Goal: Navigation & Orientation: Find specific page/section

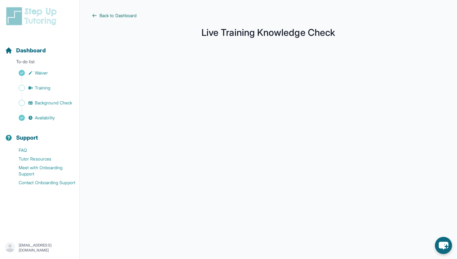
click at [105, 16] on span "Back to Dashboard" at bounding box center [118, 15] width 37 height 6
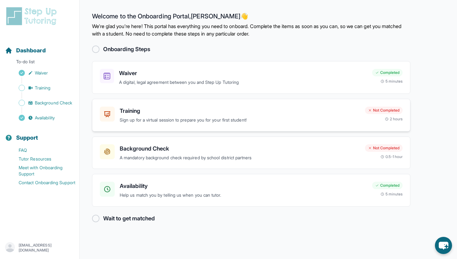
click at [172, 110] on h3 "Training" at bounding box center [240, 110] width 240 height 9
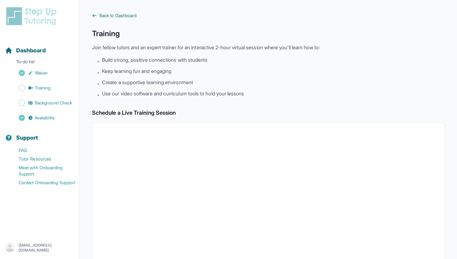
click at [108, 18] on span "Back to Dashboard" at bounding box center [118, 15] width 37 height 6
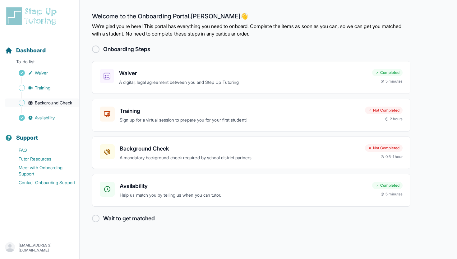
click at [47, 100] on span "Background Check" at bounding box center [53, 103] width 37 height 6
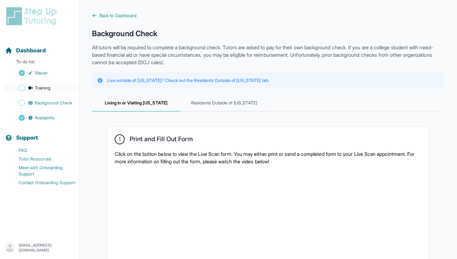
click at [42, 88] on span "Training" at bounding box center [43, 88] width 16 height 6
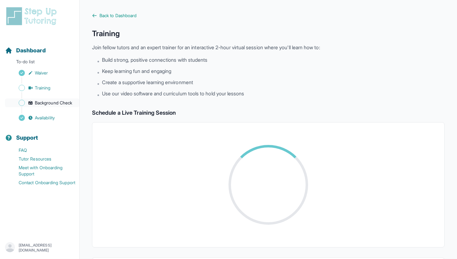
click at [43, 99] on link "Background Check" at bounding box center [42, 102] width 74 height 9
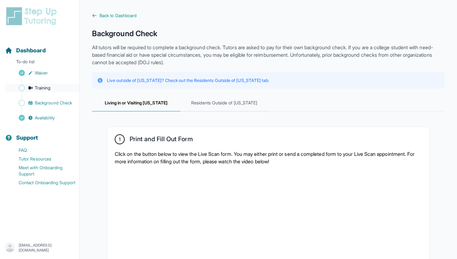
click at [40, 87] on span "Training" at bounding box center [43, 88] width 16 height 6
